Goal: Use online tool/utility: Use online tool/utility

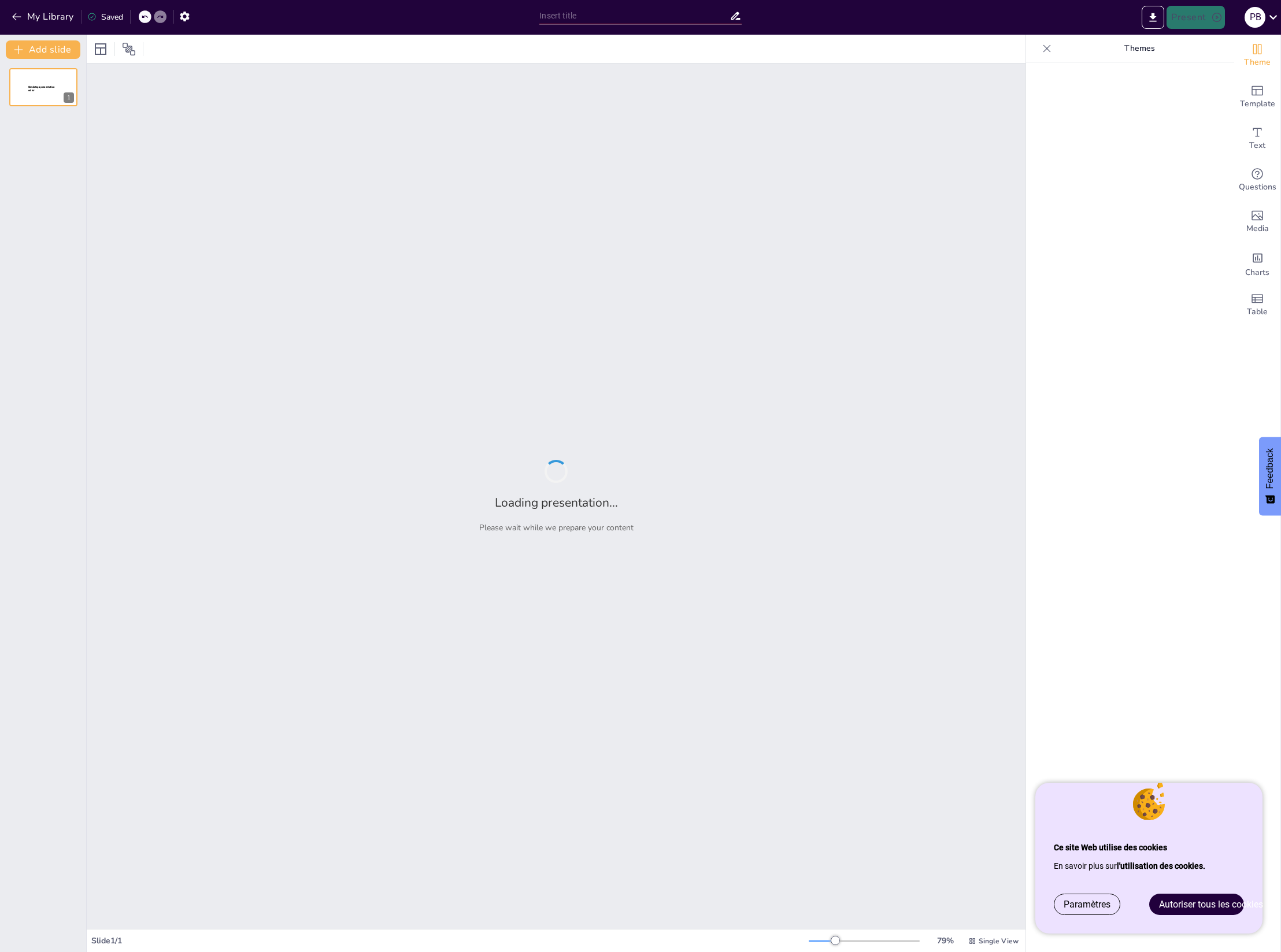
type input "Étapes clés pour établir une gouvernance des données efficace"
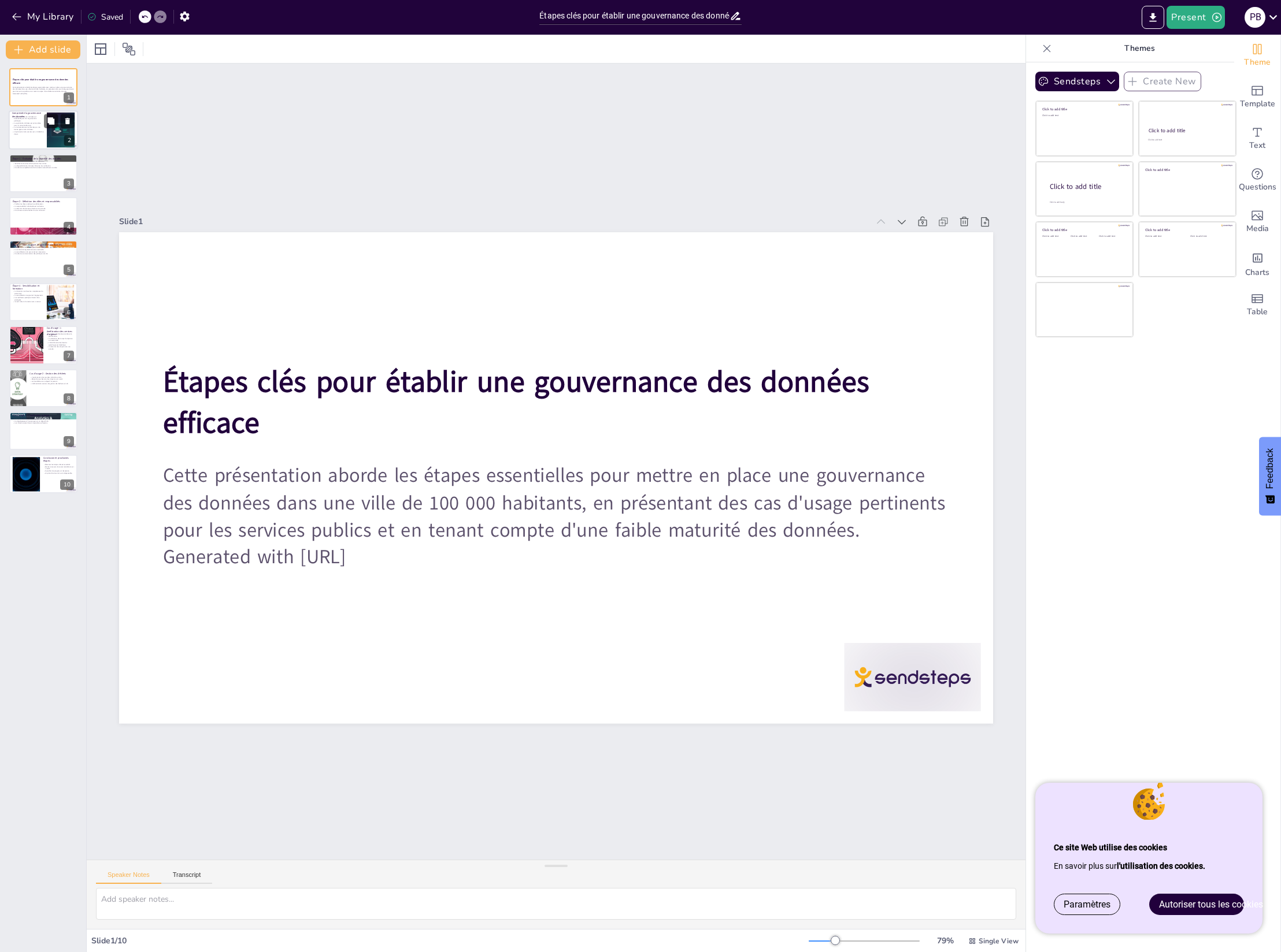
click at [32, 128] on p "La transparence est renforcée par une bonne gestion des données." at bounding box center [28, 128] width 32 height 4
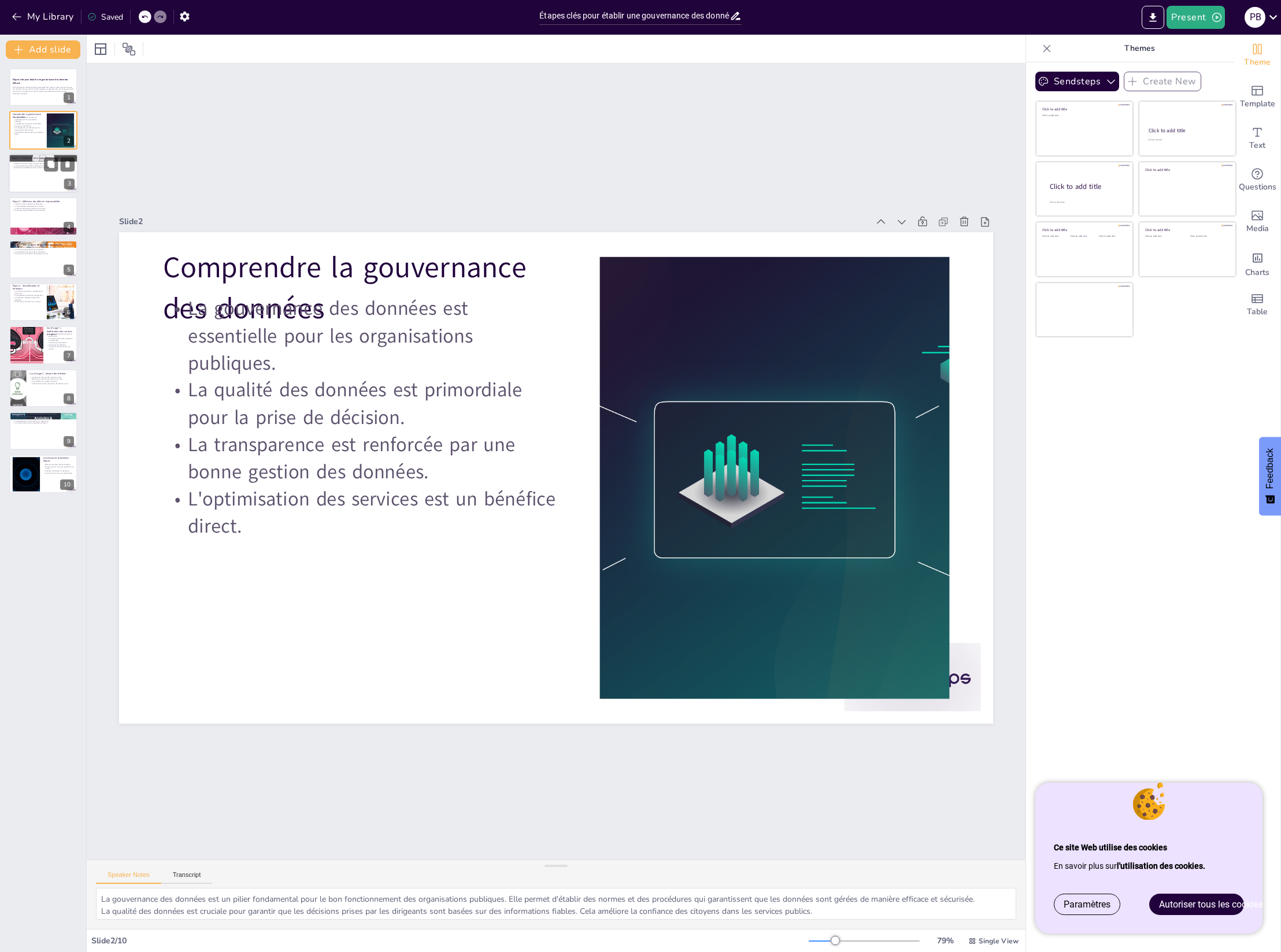
click at [36, 181] on div at bounding box center [43, 173] width 70 height 39
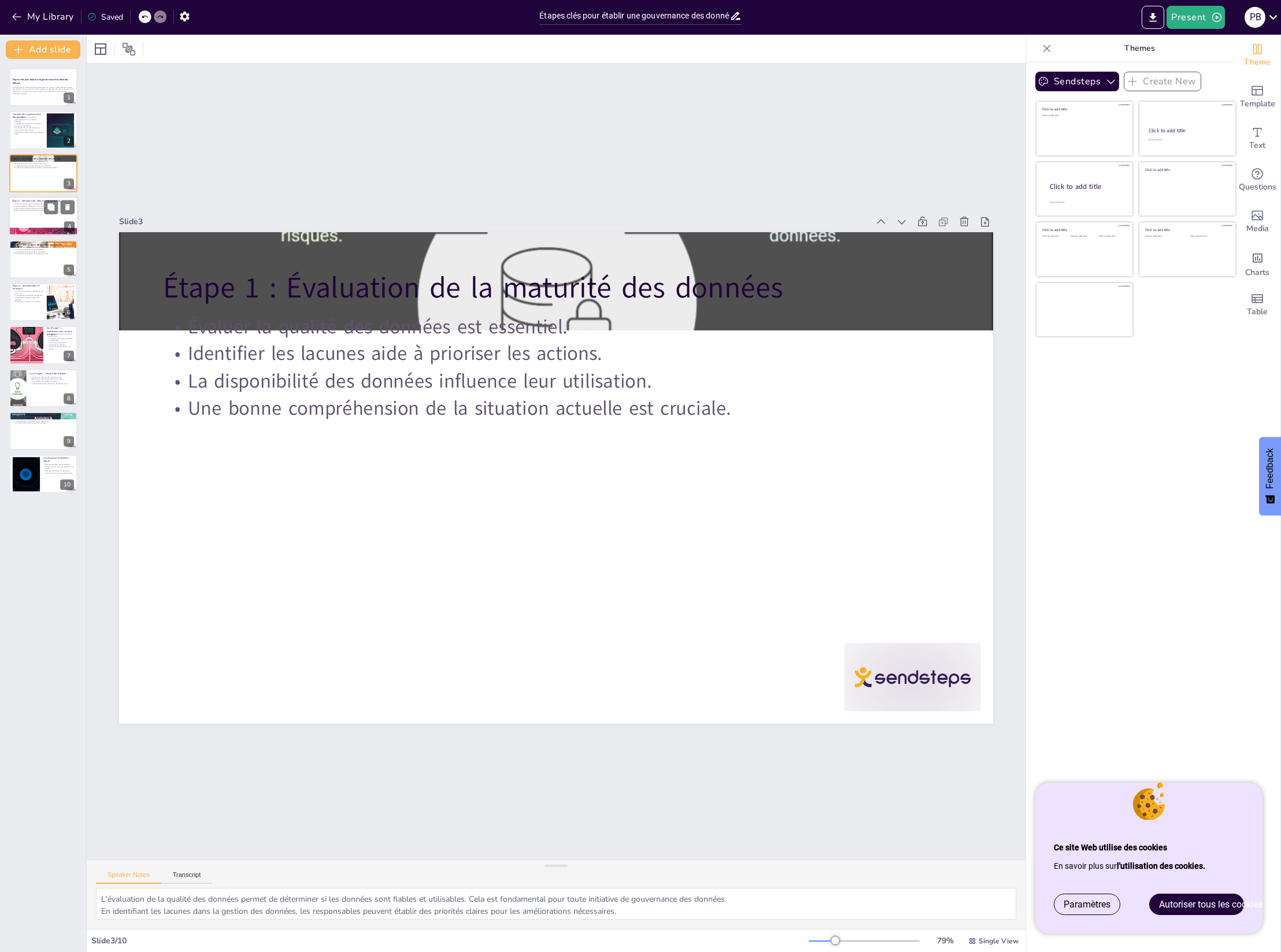
click at [36, 222] on div at bounding box center [43, 216] width 70 height 39
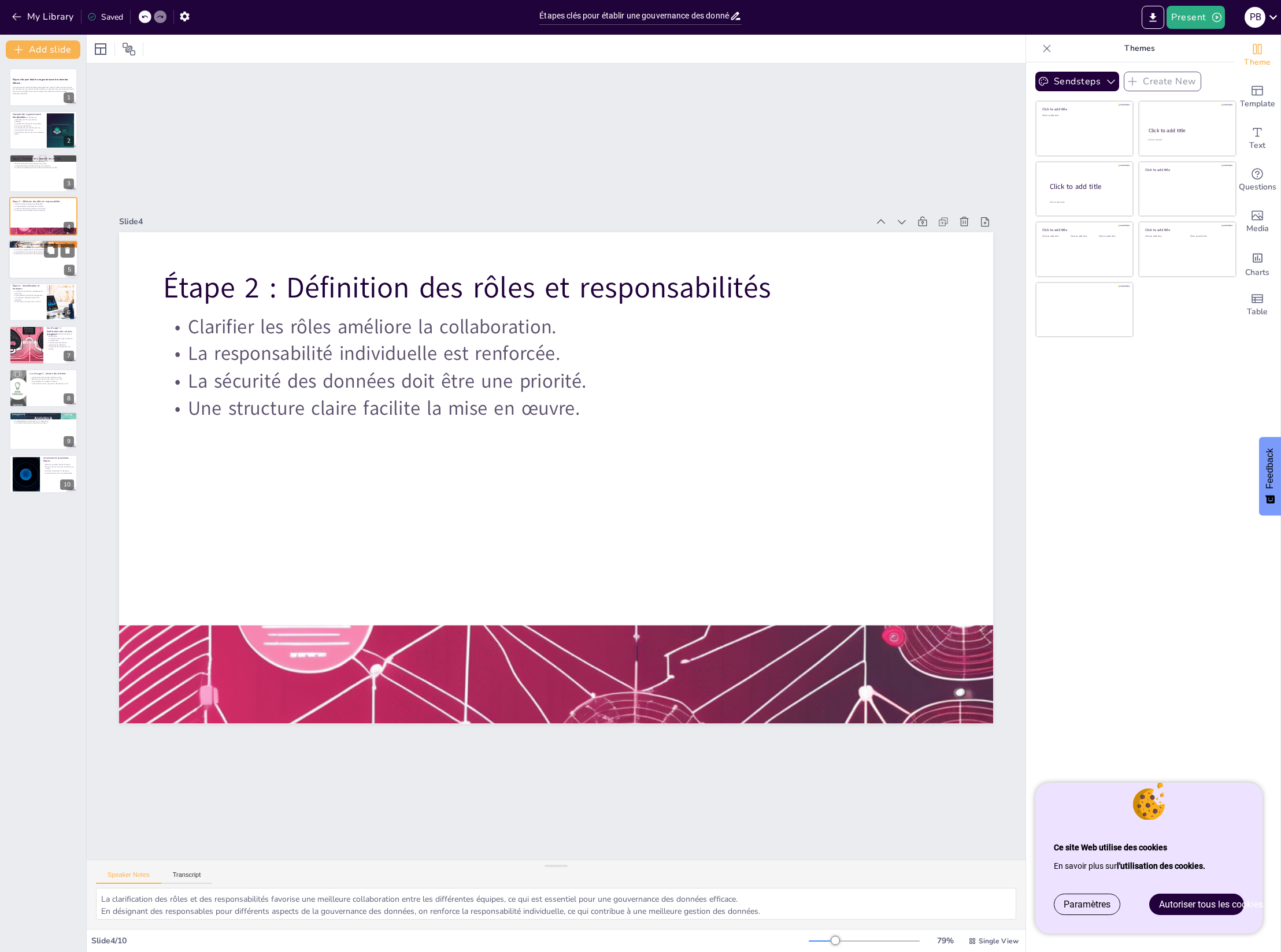
click at [27, 255] on div at bounding box center [43, 259] width 70 height 39
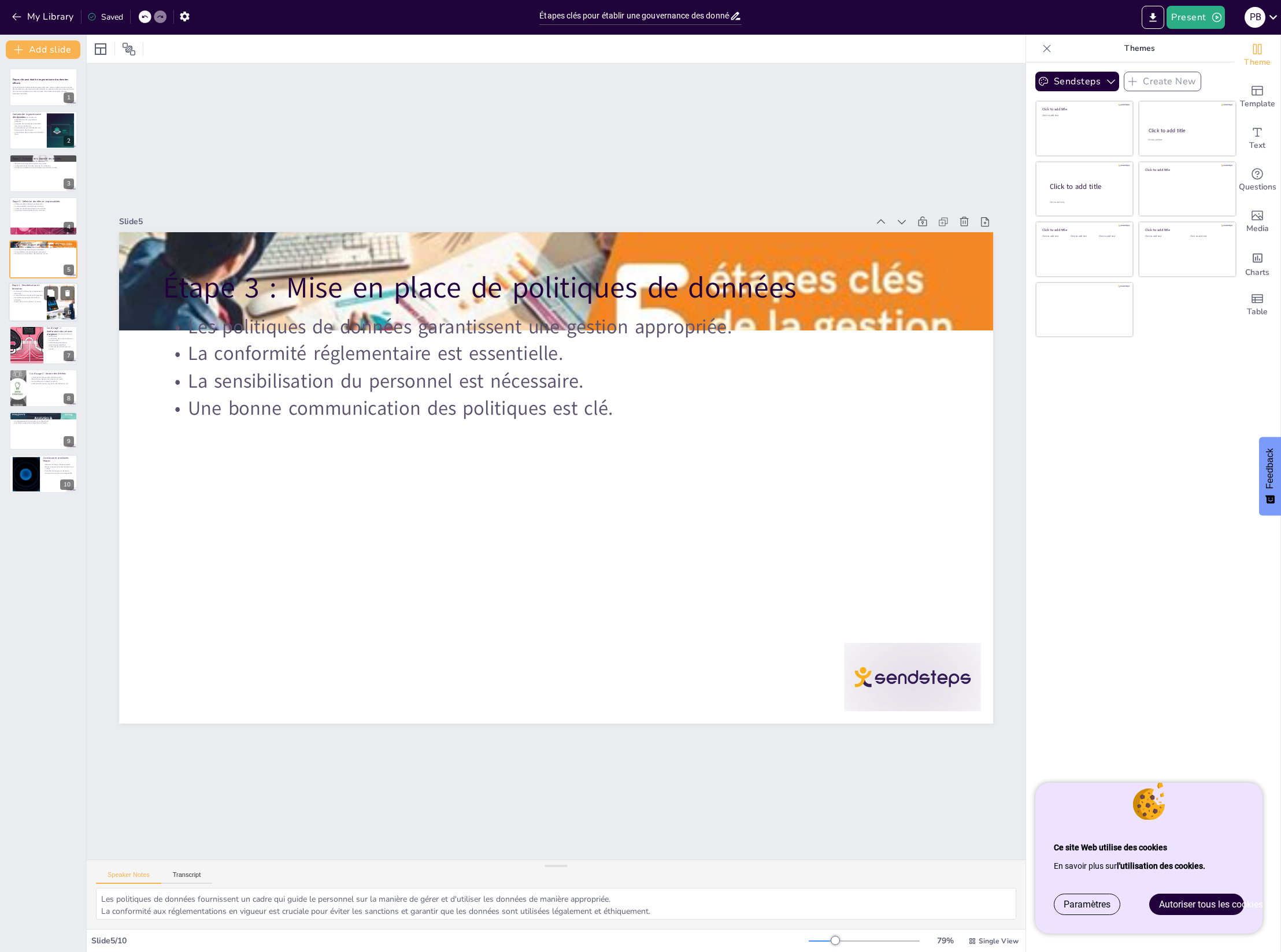
click at [26, 314] on div at bounding box center [43, 302] width 70 height 39
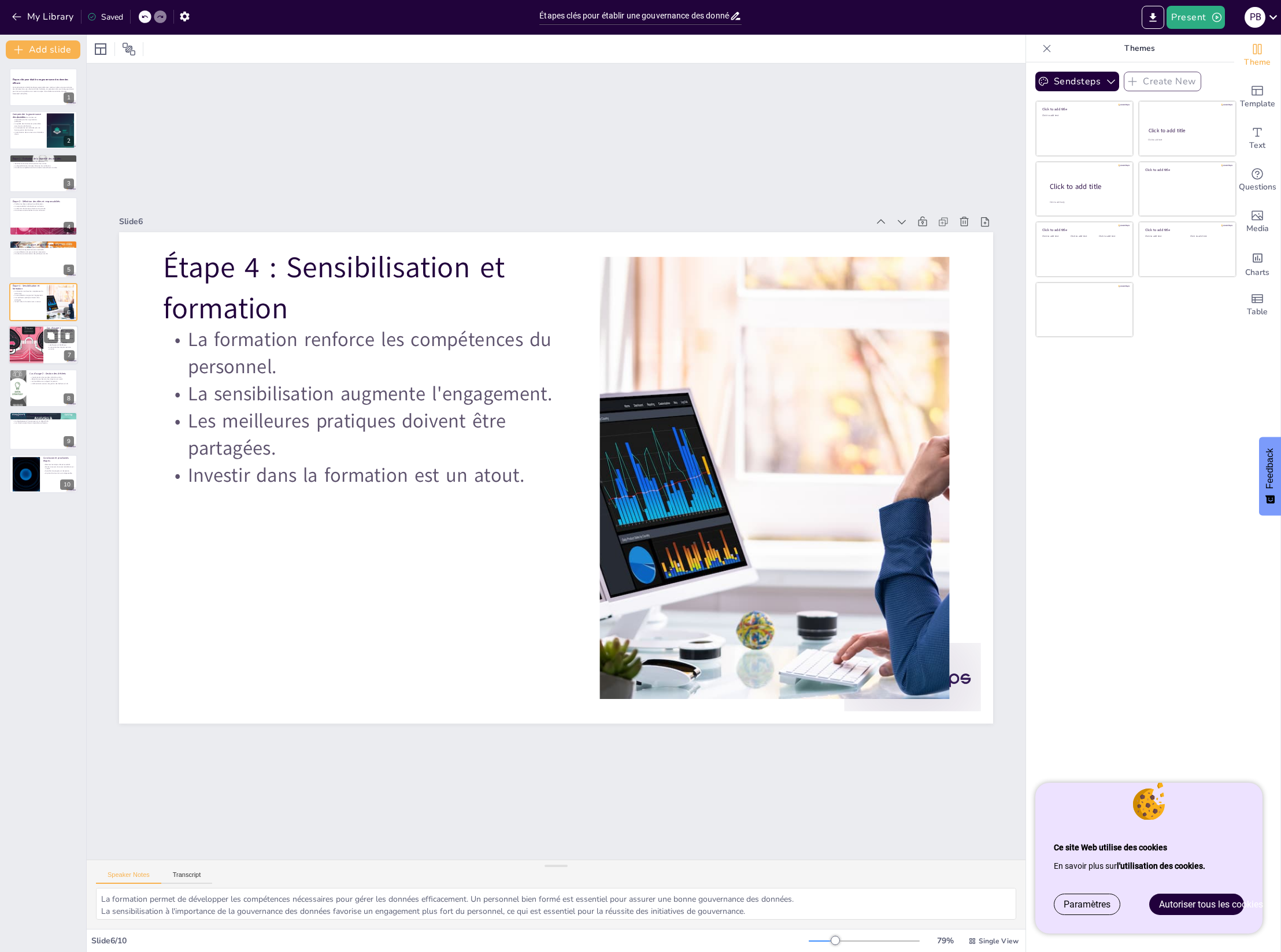
click at [30, 346] on div at bounding box center [26, 345] width 78 height 39
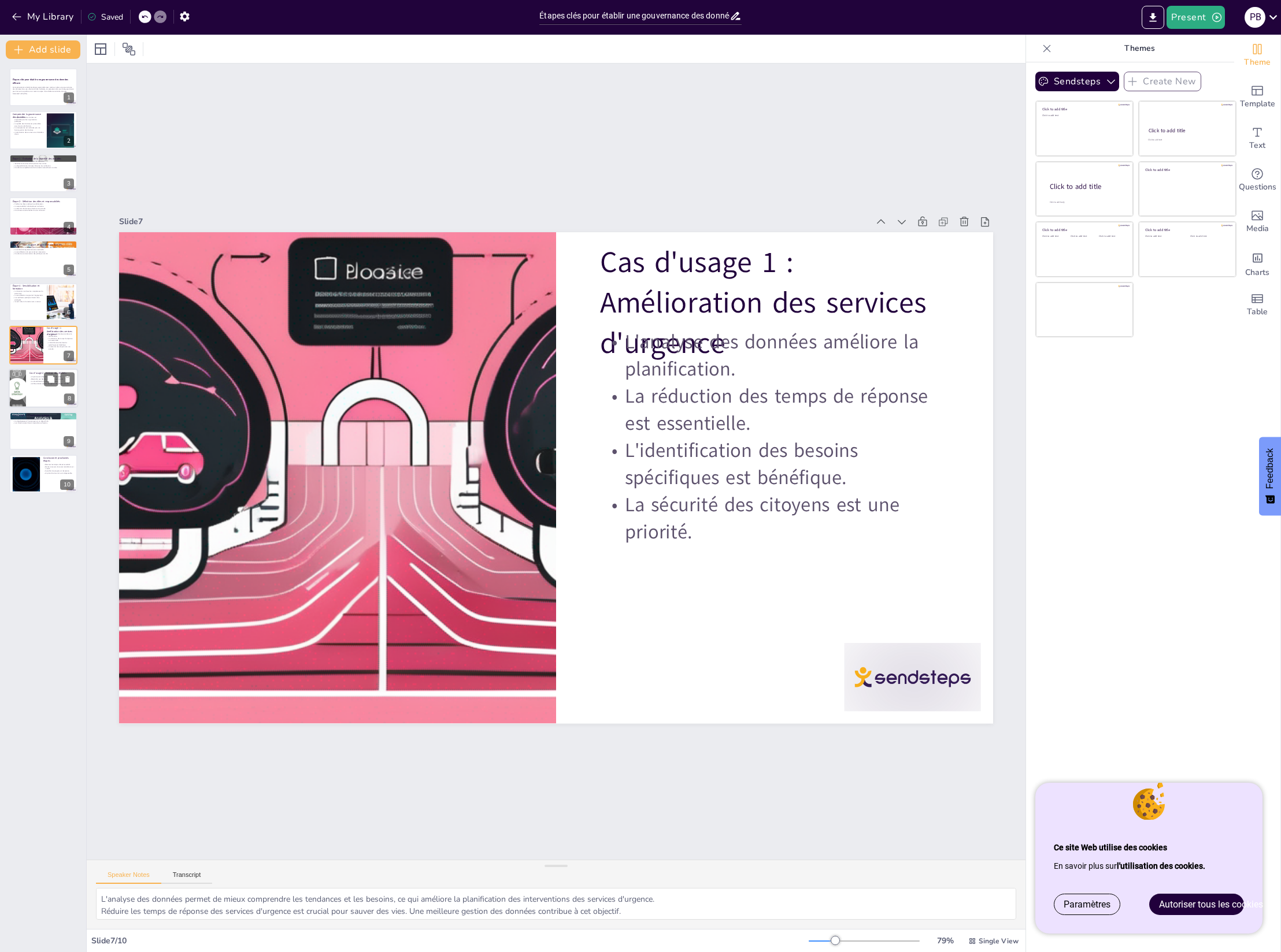
click at [24, 387] on div at bounding box center [17, 388] width 84 height 39
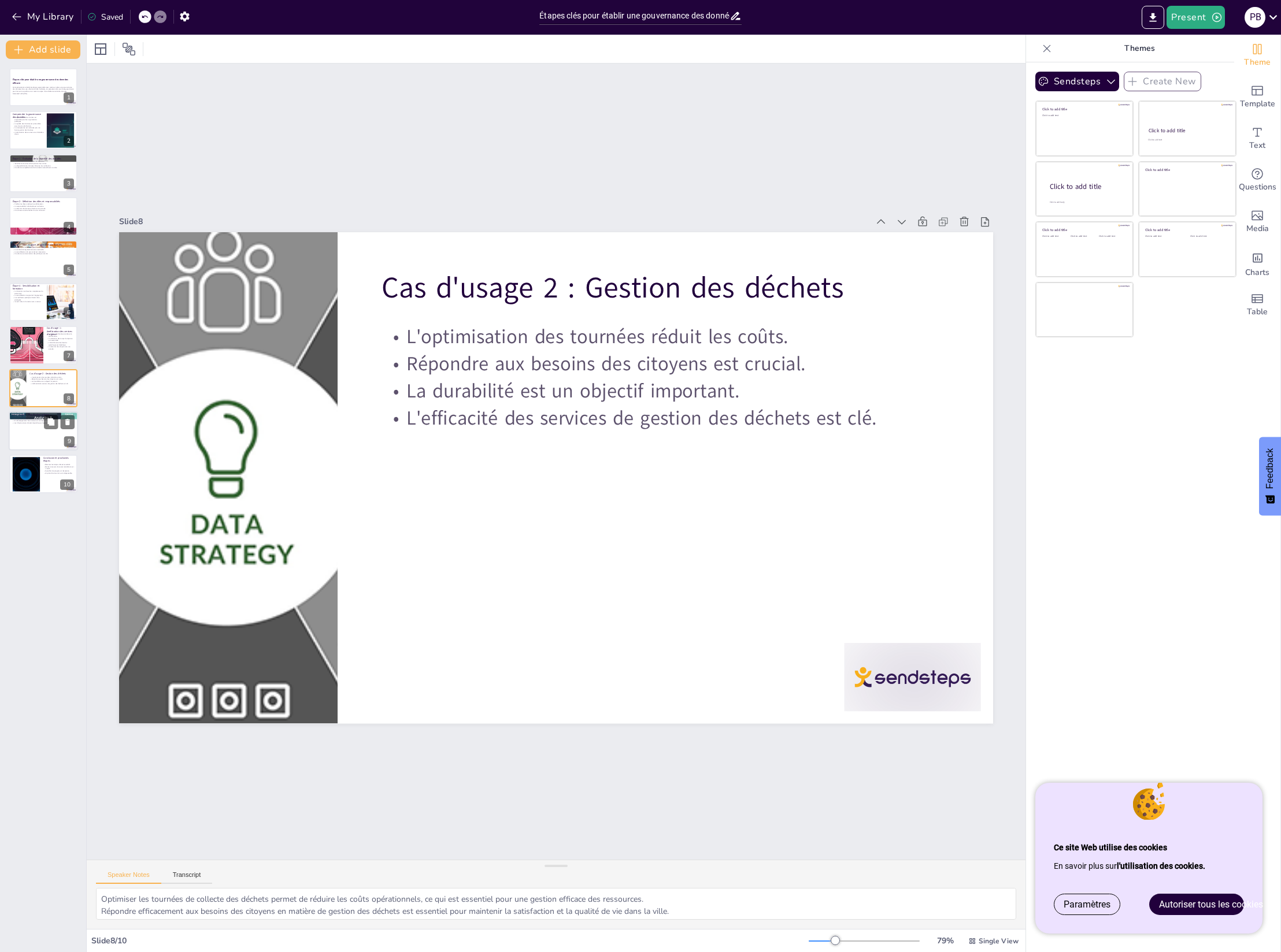
click at [26, 435] on div at bounding box center [43, 431] width 70 height 39
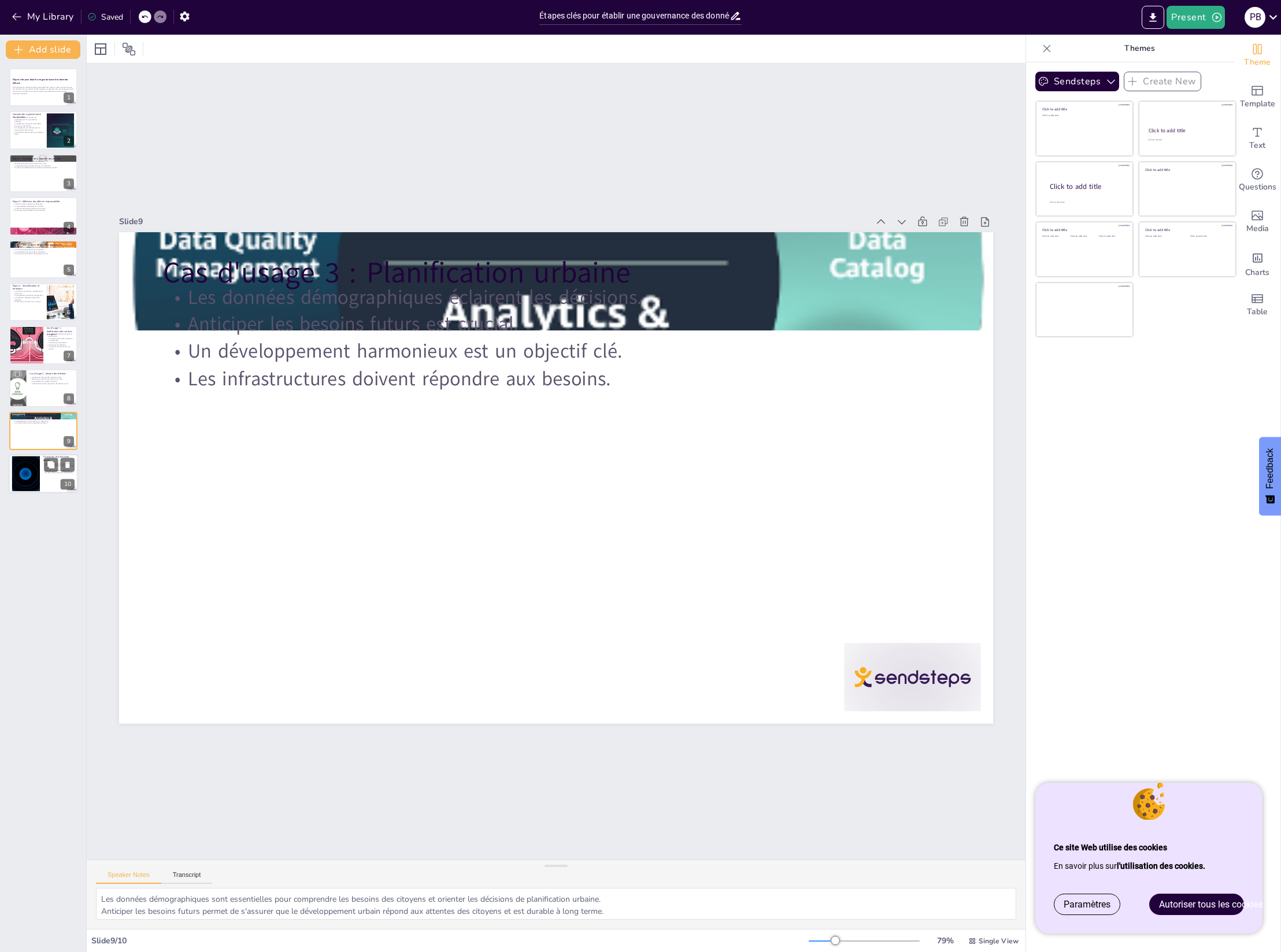
click at [51, 476] on div at bounding box center [43, 474] width 70 height 39
type textarea "Résumer les étapes clés permet de rappeler aux participants l'importance de cha…"
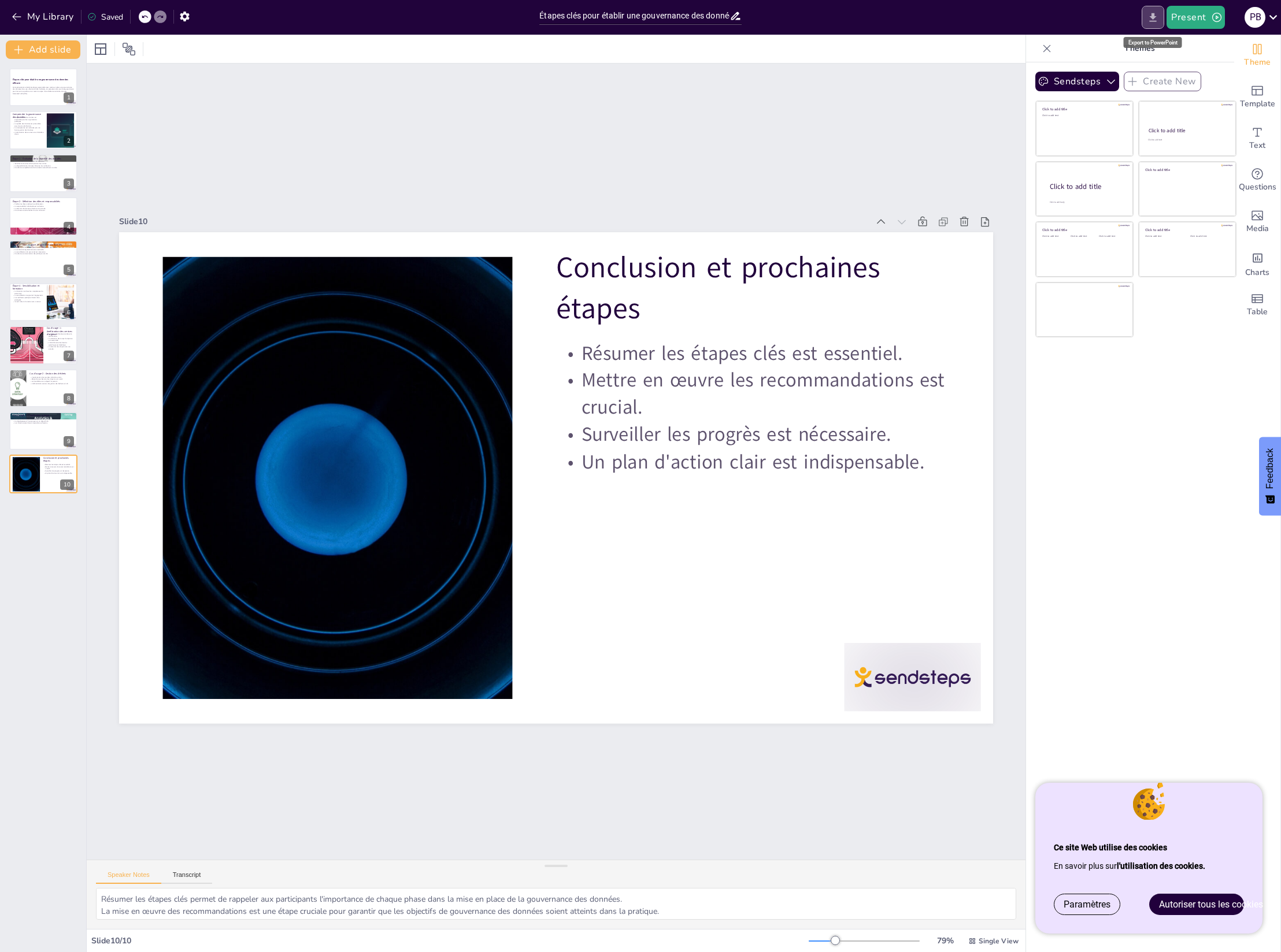
click at [1155, 18] on icon "Export to PowerPoint" at bounding box center [1152, 16] width 7 height 9
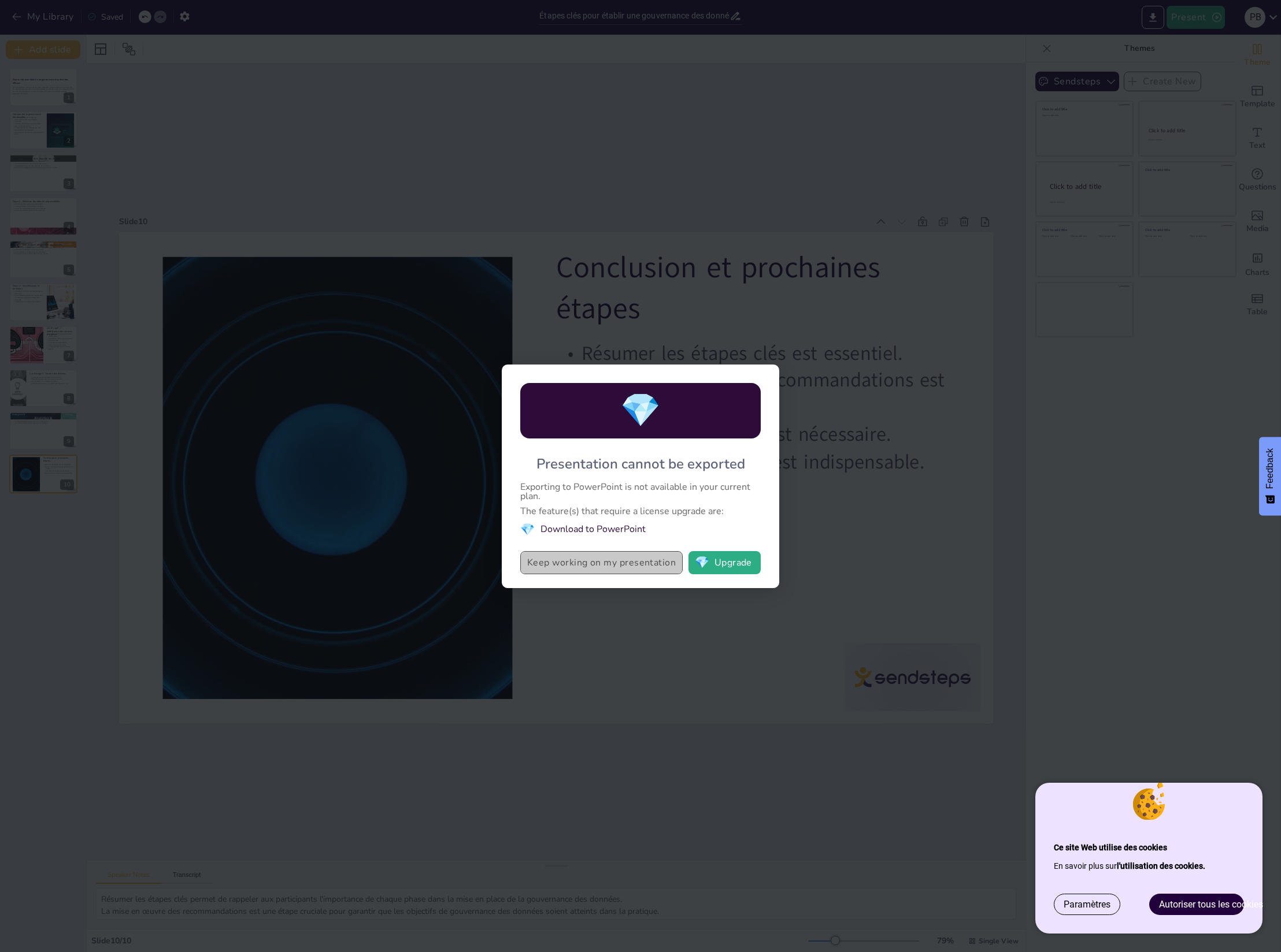
click at [571, 565] on button "Keep working on my presentation" at bounding box center [601, 562] width 162 height 23
